Goal: Communication & Community: Answer question/provide support

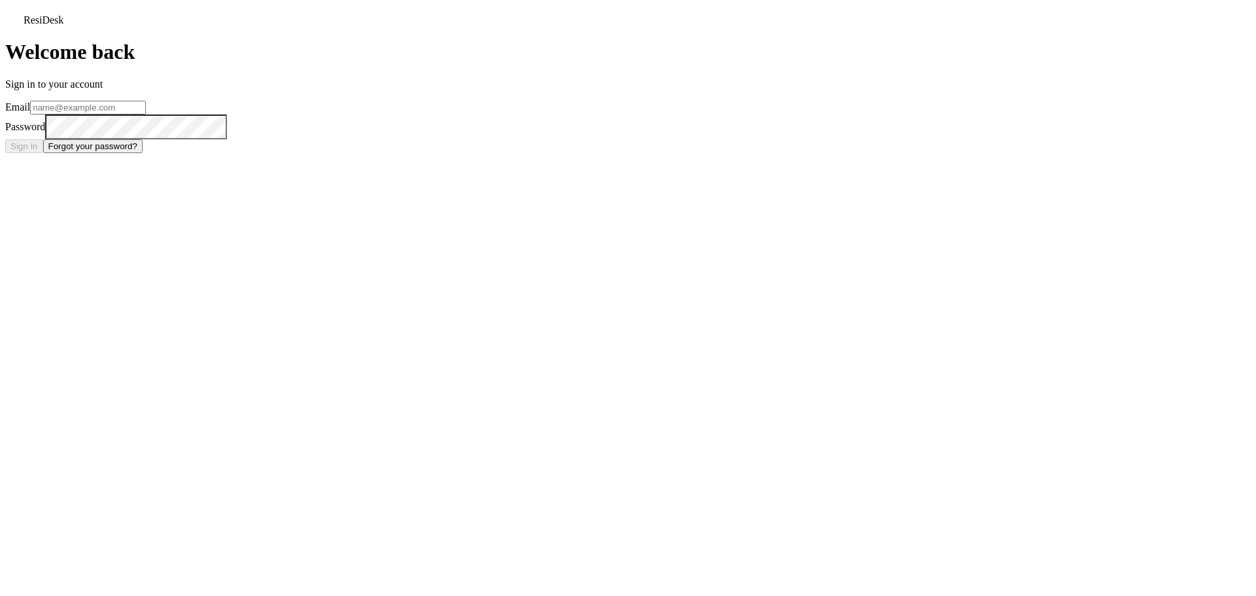
type input "alpinechalet@redstoneresidential.com"
click at [43, 153] on button "Sign In" at bounding box center [24, 146] width 38 height 14
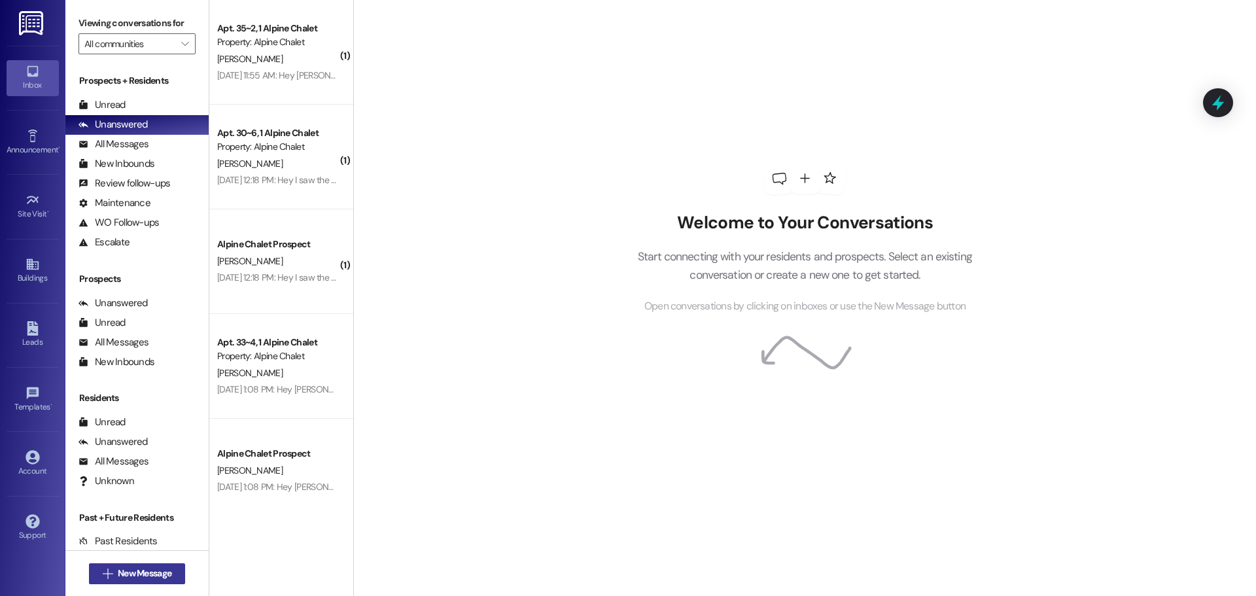
click at [139, 573] on span "New Message" at bounding box center [145, 574] width 54 height 14
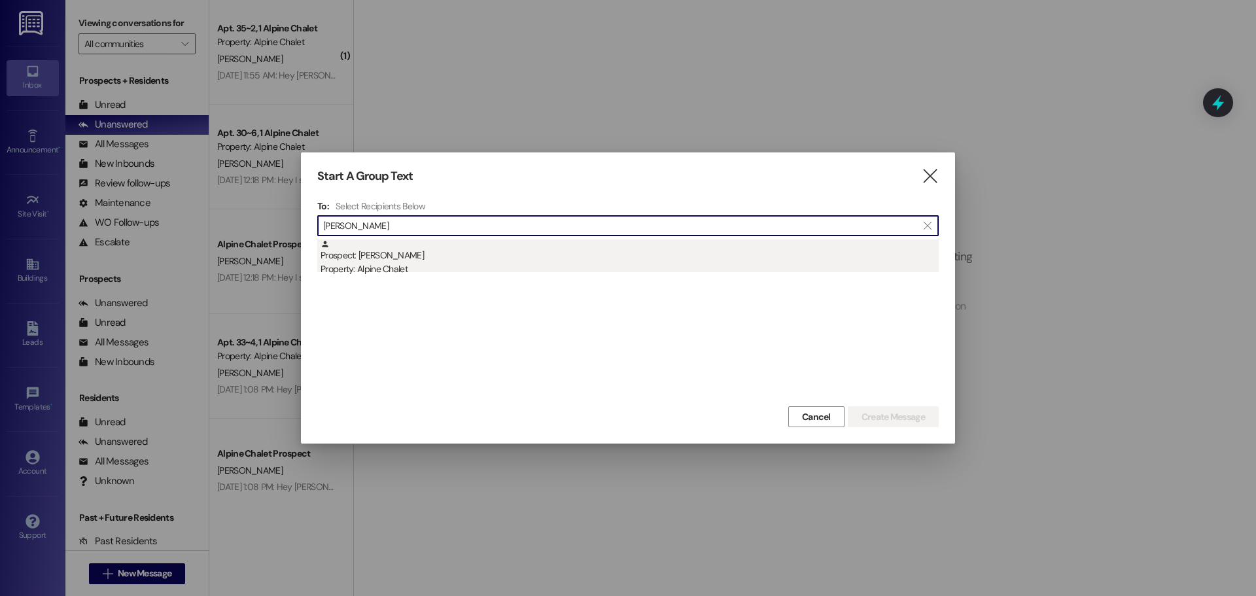
type input "[PERSON_NAME]"
click at [402, 268] on div "Property: Alpine Chalet" at bounding box center [630, 269] width 618 height 14
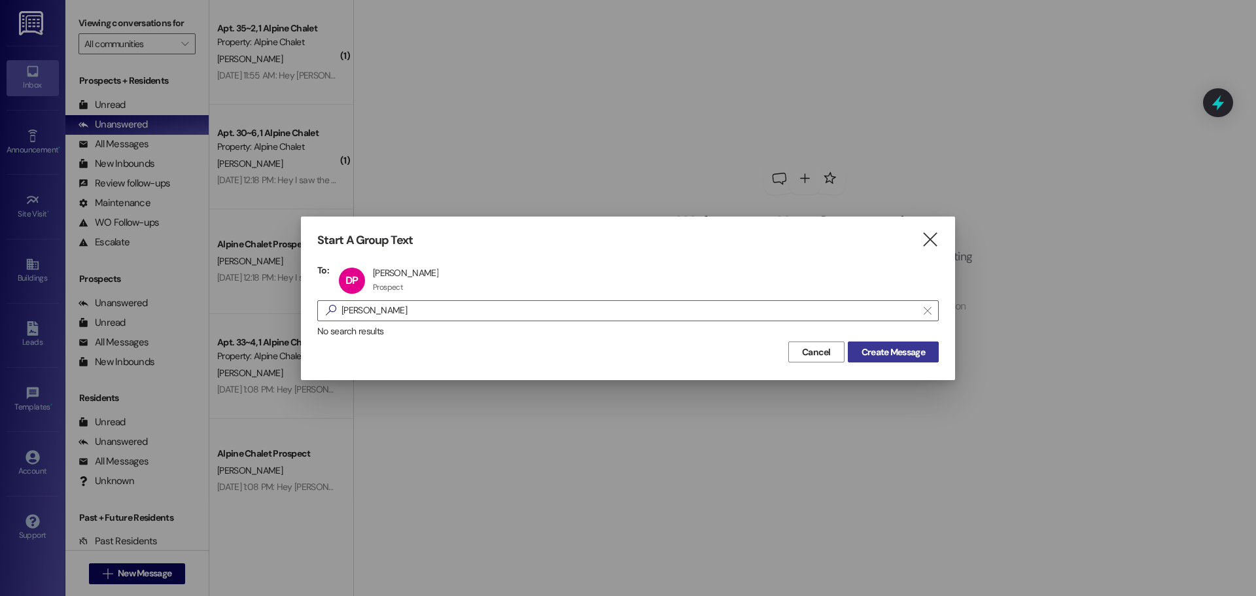
click at [899, 349] on span "Create Message" at bounding box center [893, 353] width 63 height 14
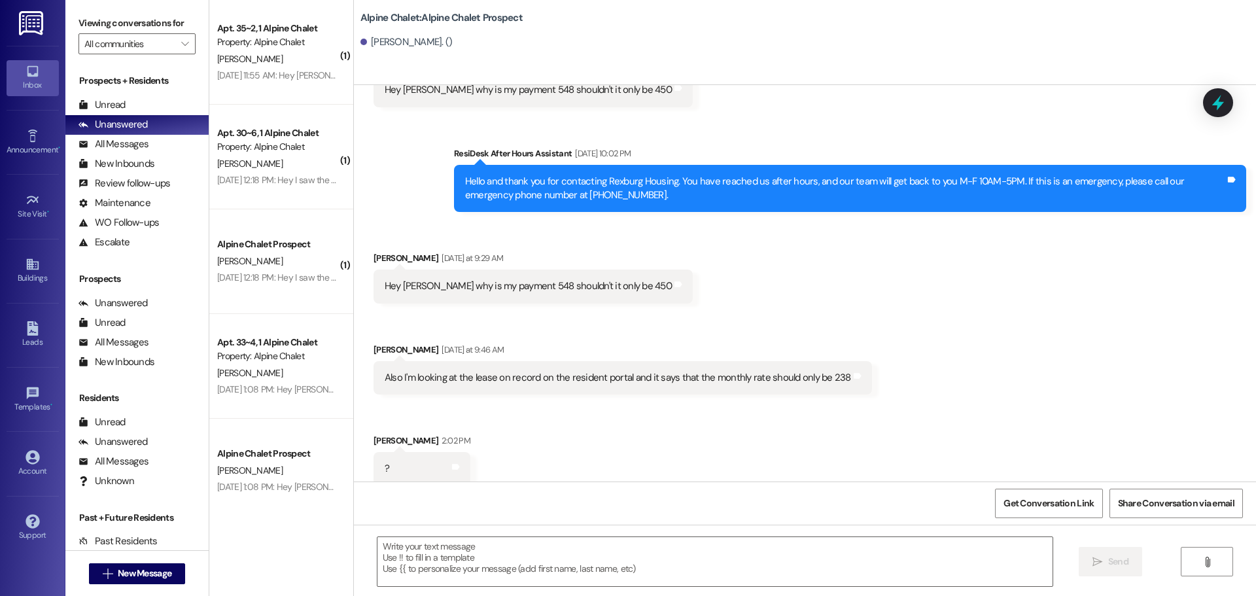
scroll to position [4647, 0]
click at [402, 190] on div "Sent via SMS ResiDesk After Hours Assistant [DATE] 10:02 PM Hello and thank you…" at bounding box center [805, 168] width 902 height 105
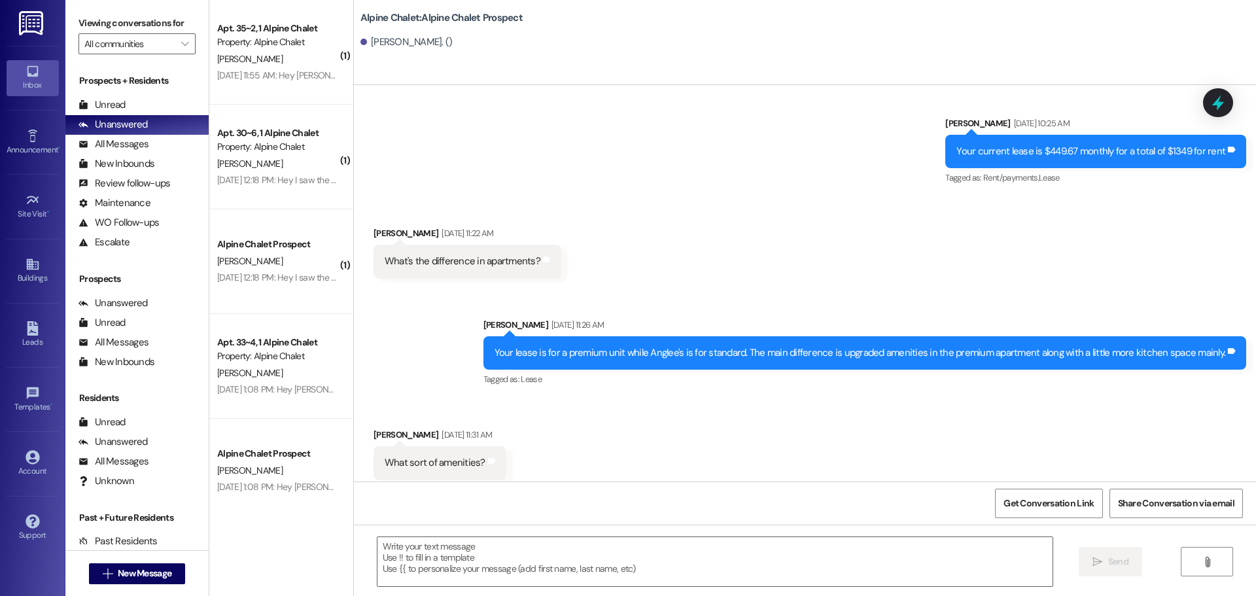
scroll to position [3273, 0]
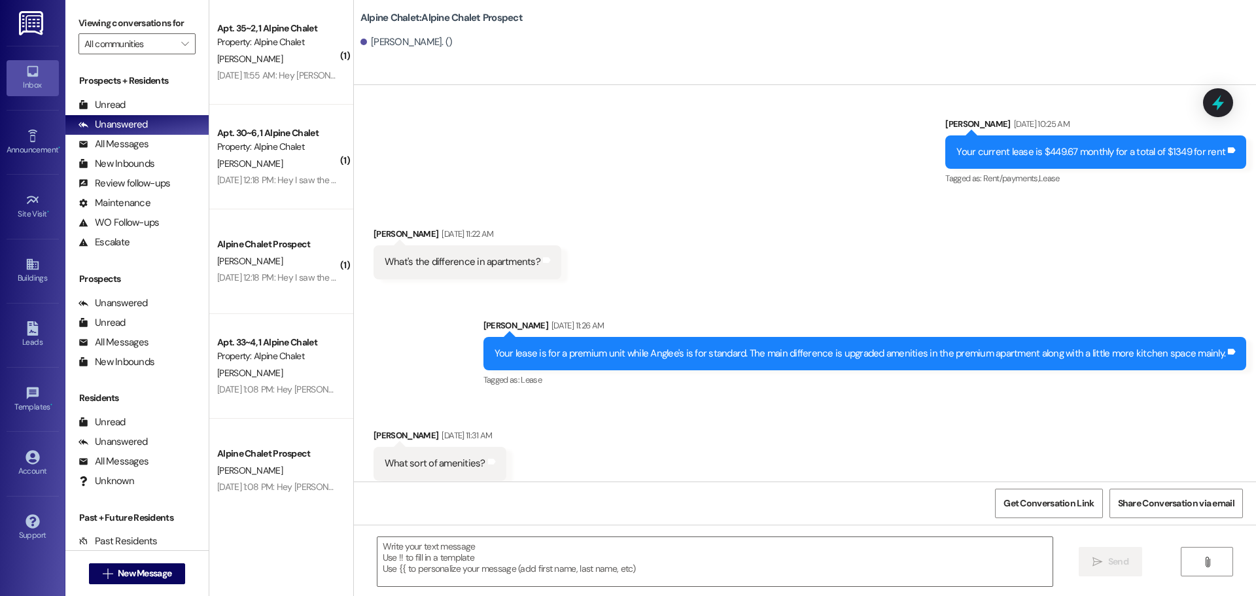
click at [431, 259] on div "What's the difference in apartments?" at bounding box center [463, 262] width 156 height 14
click at [1033, 155] on div "Your current lease is $449.67 monthly for a total of $1349 for rent" at bounding box center [1091, 152] width 269 height 14
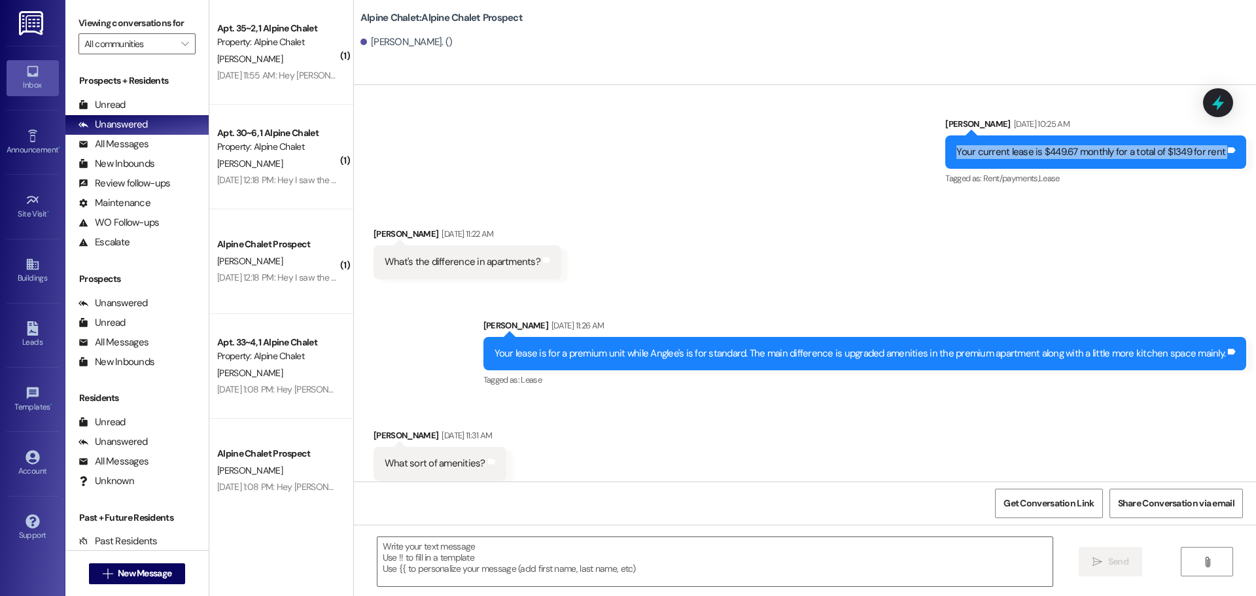
click at [1033, 155] on div "Your current lease is $449.67 monthly for a total of $1349 for rent" at bounding box center [1091, 152] width 269 height 14
copy div "Your current lease is $449.67 monthly for a total of $1349 for rent Tags and no…"
click at [448, 263] on div "What's the difference in apartments?" at bounding box center [463, 262] width 156 height 14
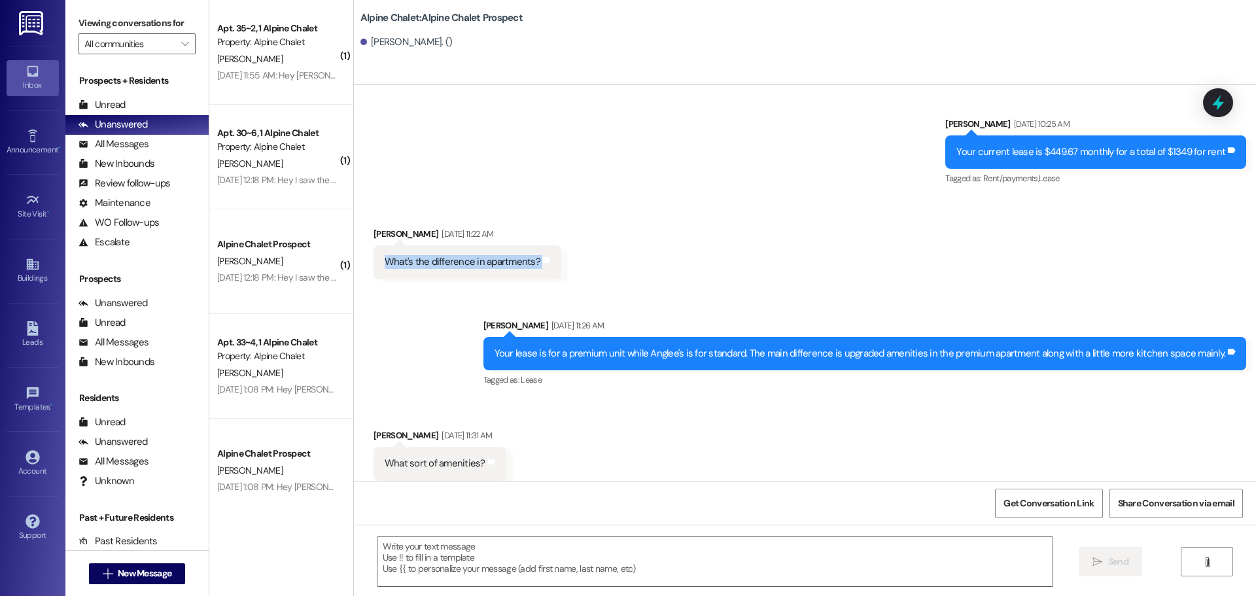
click at [448, 263] on div "What's the difference in apartments?" at bounding box center [463, 262] width 156 height 14
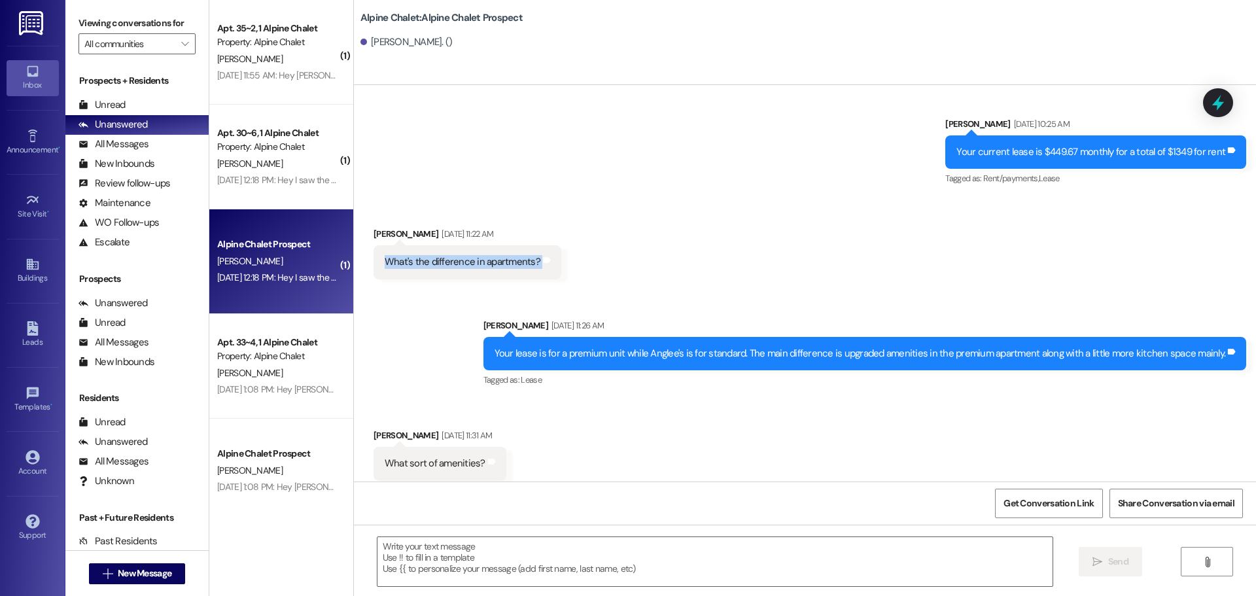
copy div "What's the difference in apartments? Tags and notes Sent via SMS"
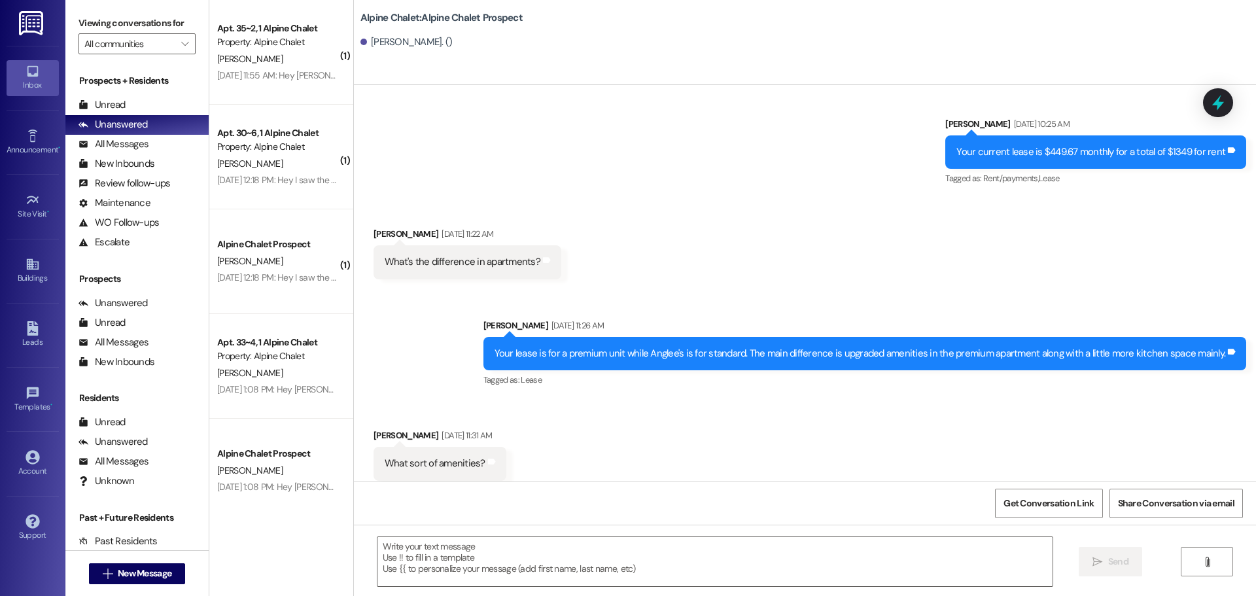
click at [583, 353] on div "Your lease is for a premium unit while Anglee's is for standard. The main diffe…" at bounding box center [861, 354] width 732 height 14
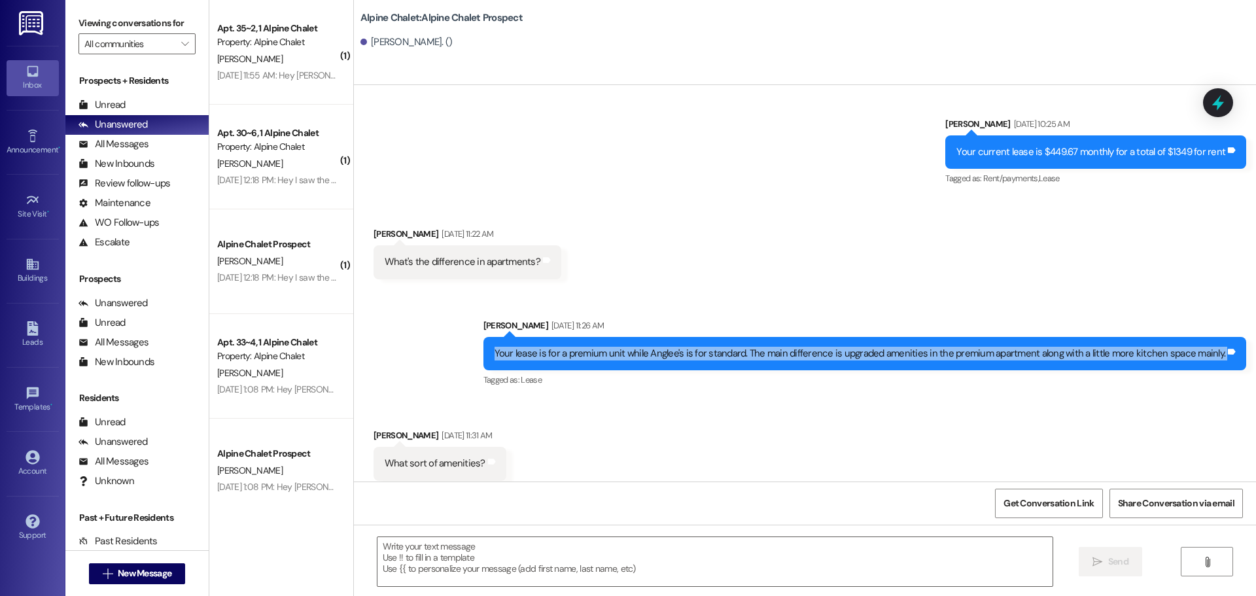
click at [583, 353] on div "Your lease is for a premium unit while Anglee's is for standard. The main diffe…" at bounding box center [861, 354] width 732 height 14
copy div "Your lease is for a premium unit while Anglee's is for standard. The main diffe…"
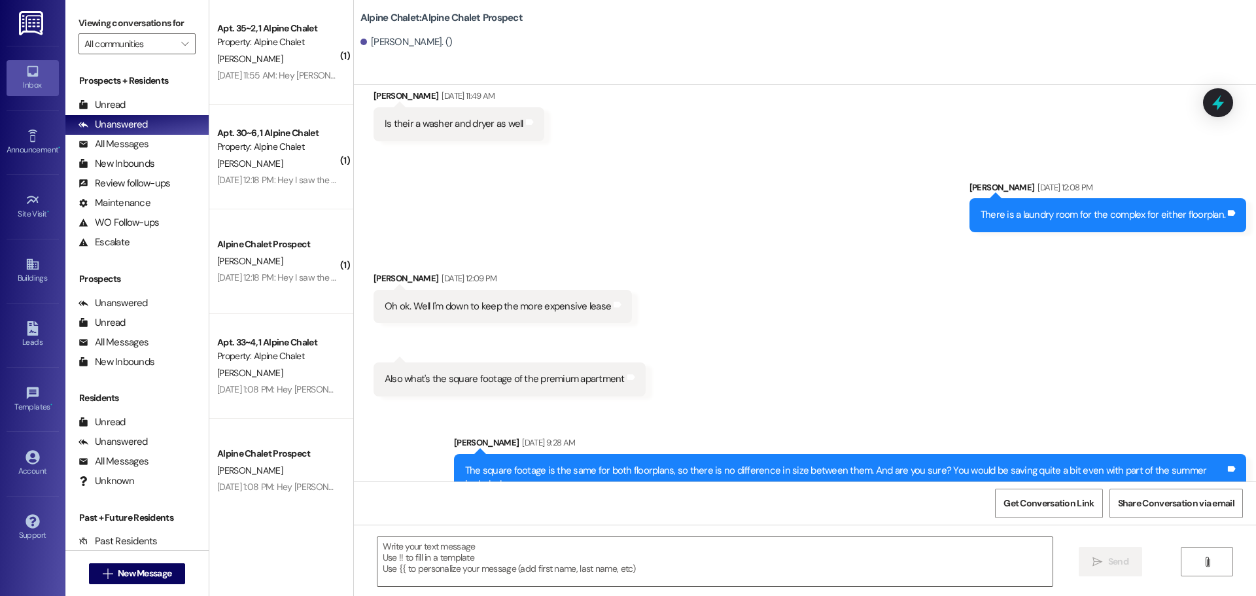
scroll to position [3796, 0]
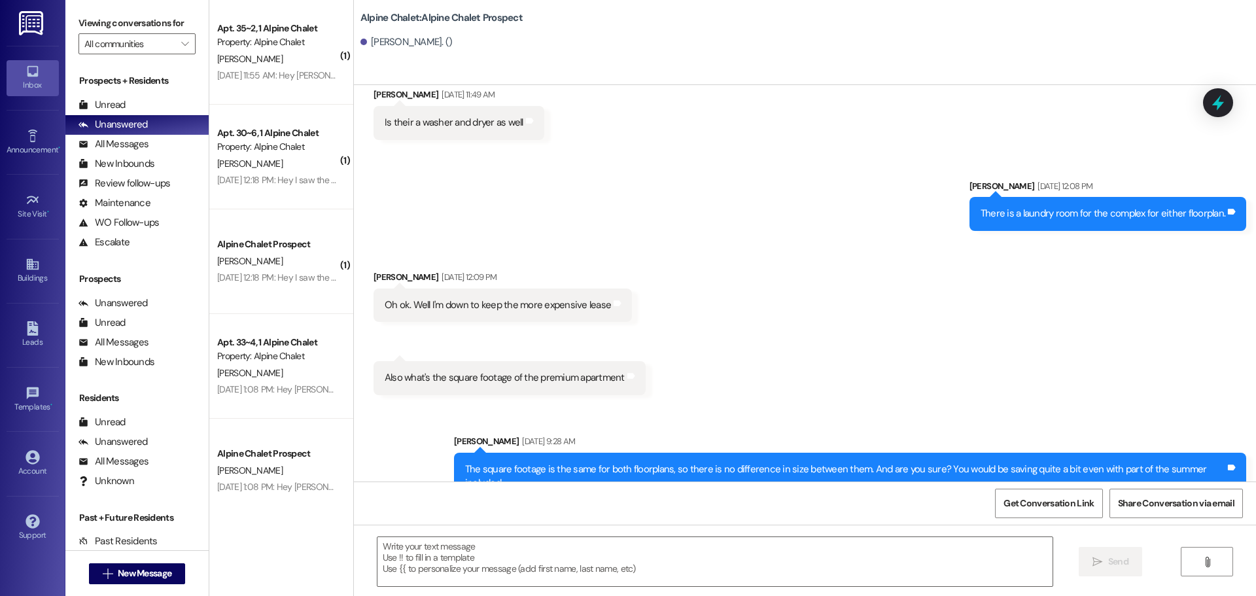
click at [465, 300] on div "Oh ok. Well I'm down to keep the more expensive lease" at bounding box center [498, 305] width 226 height 14
copy div "Oh ok. Well I'm down to keep the more expensive lease Tags and notes Received v…"
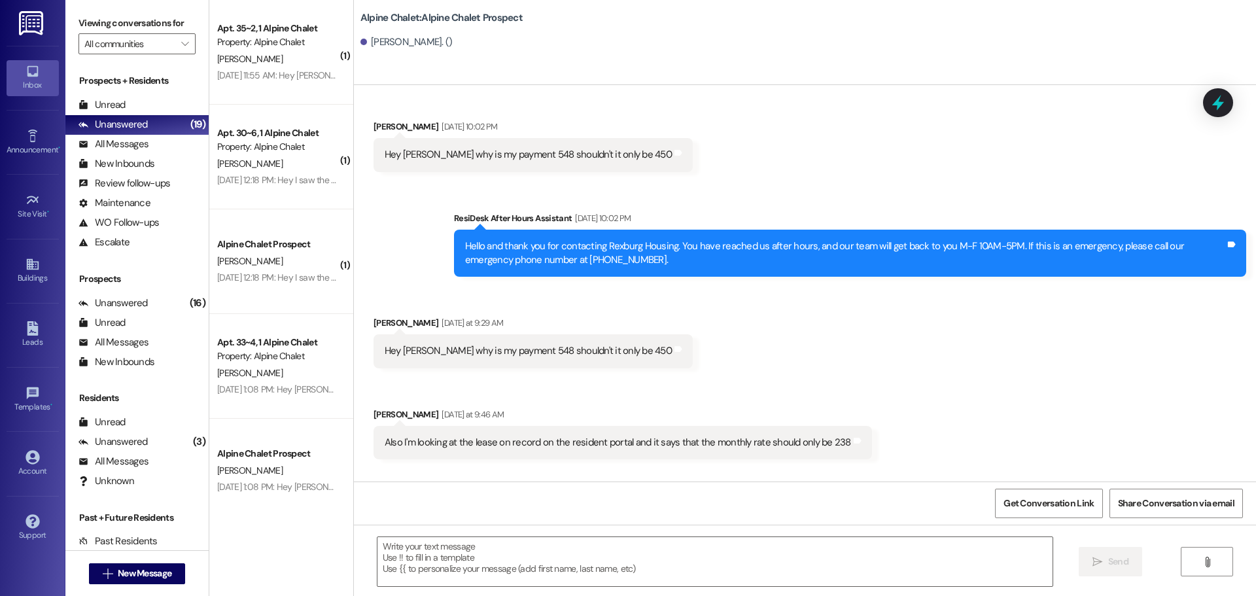
scroll to position [4647, 0]
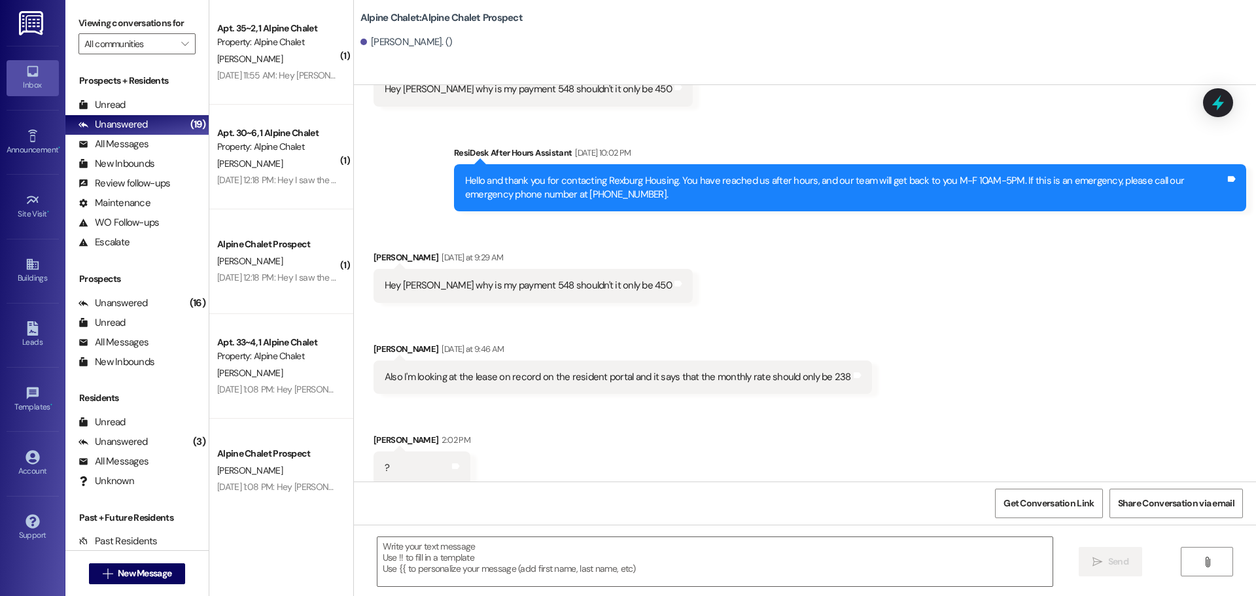
click at [435, 279] on div "Hey [PERSON_NAME] why is my payment 548 shouldn't it only be 450" at bounding box center [528, 286] width 287 height 14
copy div "Hey [PERSON_NAME] why is my payment 548 shouldn't it only be 450 Tags and notes…"
click at [520, 370] on div "Also I'm looking at the lease on record on the resident portal and it says that…" at bounding box center [618, 377] width 467 height 14
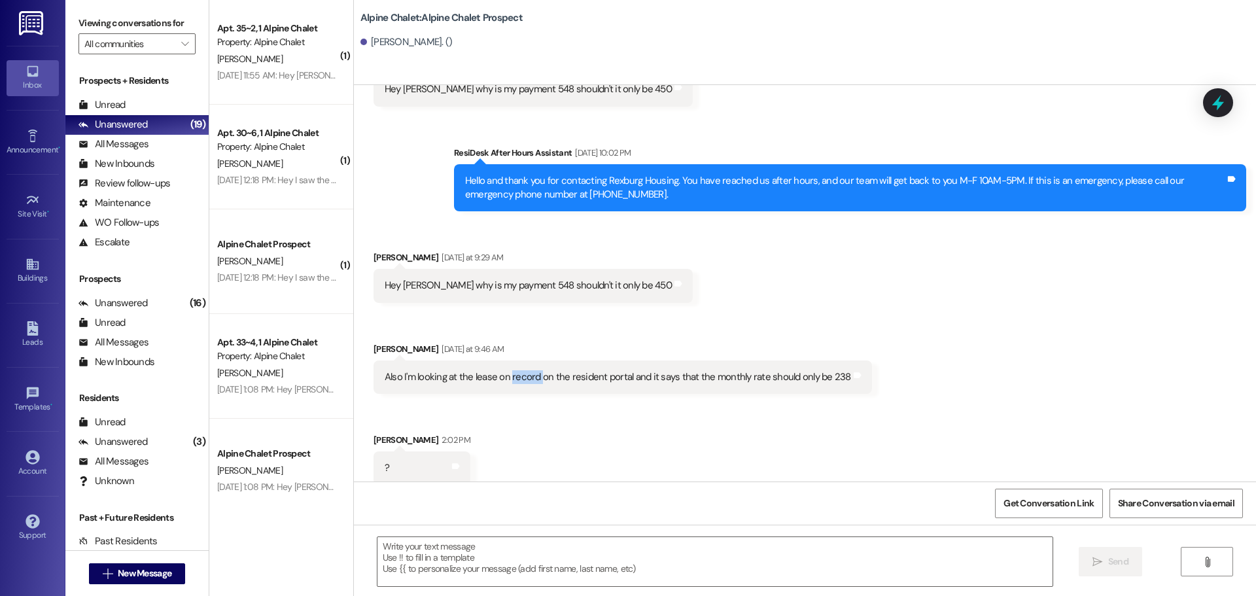
click at [520, 370] on div "Also I'm looking at the lease on record on the resident portal and it says that…" at bounding box center [618, 377] width 467 height 14
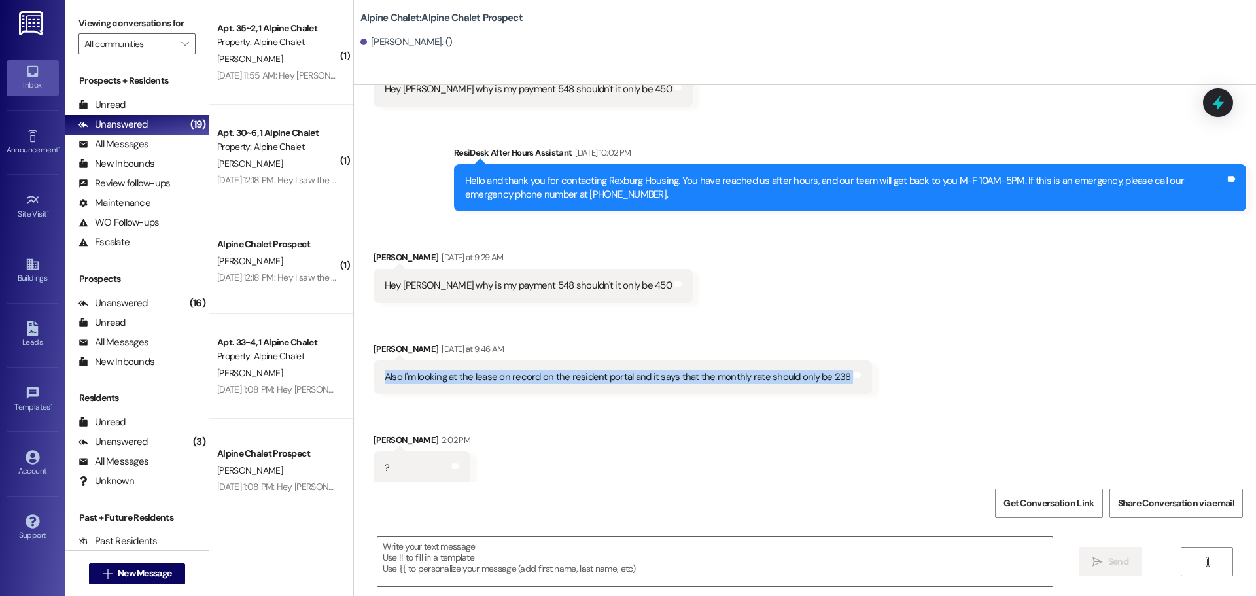
click at [520, 370] on div "Also I'm looking at the lease on record on the resident portal and it says that…" at bounding box center [618, 377] width 467 height 14
copy div "Also I'm looking at the lease on record on the resident portal and it says that…"
click at [719, 401] on div "Received via SMS [PERSON_NAME] [DATE] at 9:29 AM Hey [PERSON_NAME] why is my pa…" at bounding box center [805, 358] width 902 height 274
